Goal: Task Accomplishment & Management: Manage account settings

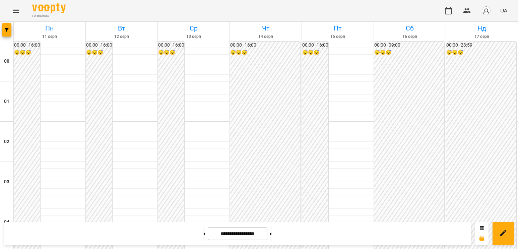
scroll to position [620, 0]
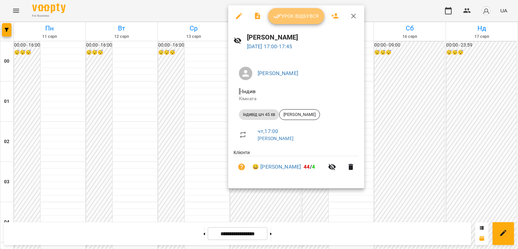
click at [304, 15] on span "Урок відбувся" at bounding box center [296, 16] width 46 height 8
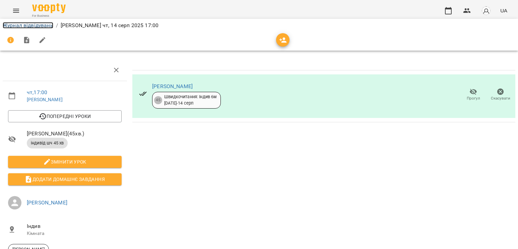
click at [15, 28] on link "Журнал відвідувань" at bounding box center [28, 25] width 51 height 6
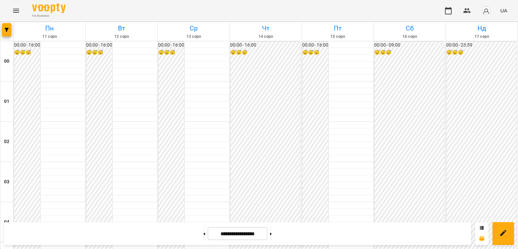
scroll to position [653, 0]
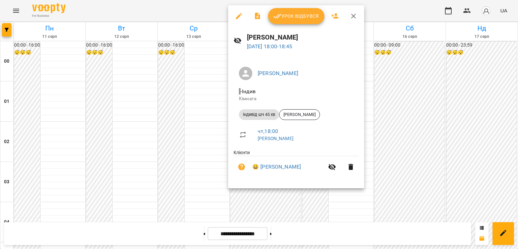
click at [186, 133] on div at bounding box center [259, 124] width 518 height 249
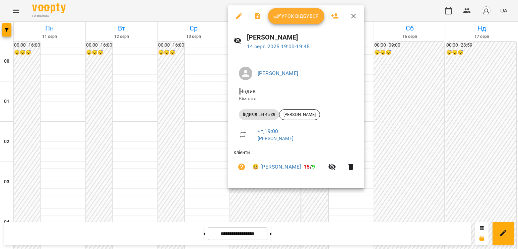
click at [243, 202] on div at bounding box center [259, 124] width 518 height 249
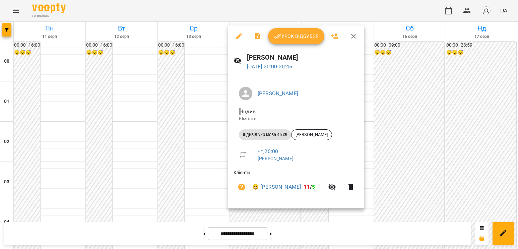
click at [405, 177] on div at bounding box center [259, 124] width 518 height 249
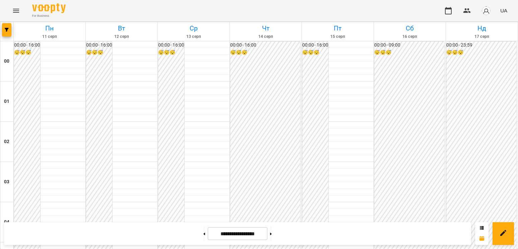
scroll to position [519, 0]
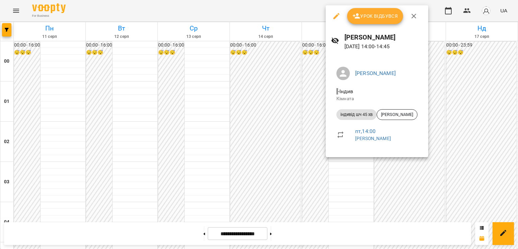
click at [293, 115] on div at bounding box center [259, 124] width 518 height 249
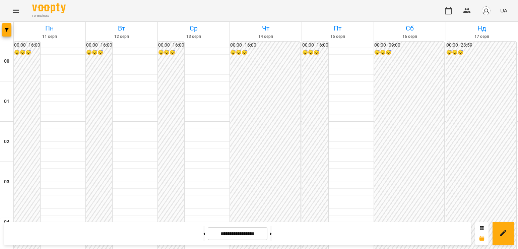
scroll to position [586, 0]
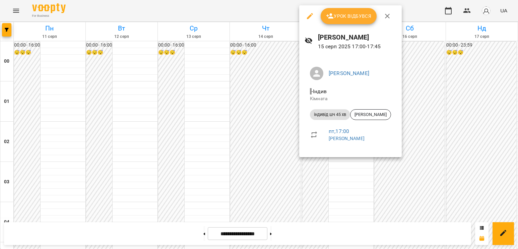
click at [323, 188] on div at bounding box center [259, 124] width 518 height 249
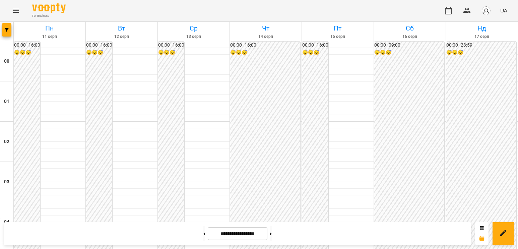
scroll to position [720, 0]
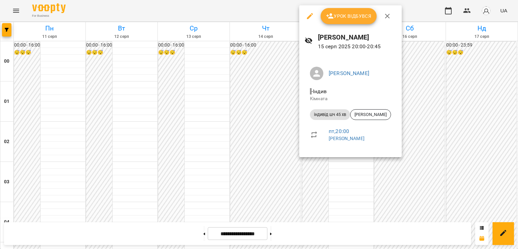
click at [457, 147] on div at bounding box center [259, 124] width 518 height 249
